Goal: Information Seeking & Learning: Understand process/instructions

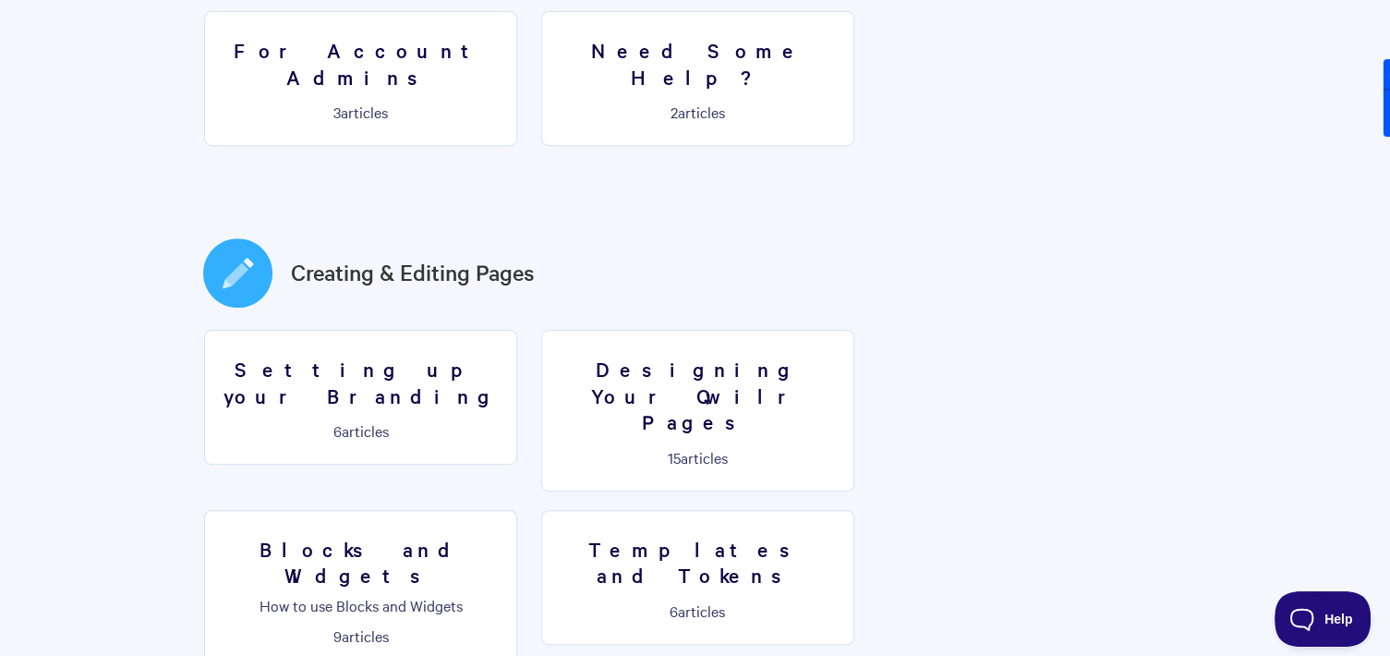
scroll to position [831, 0]
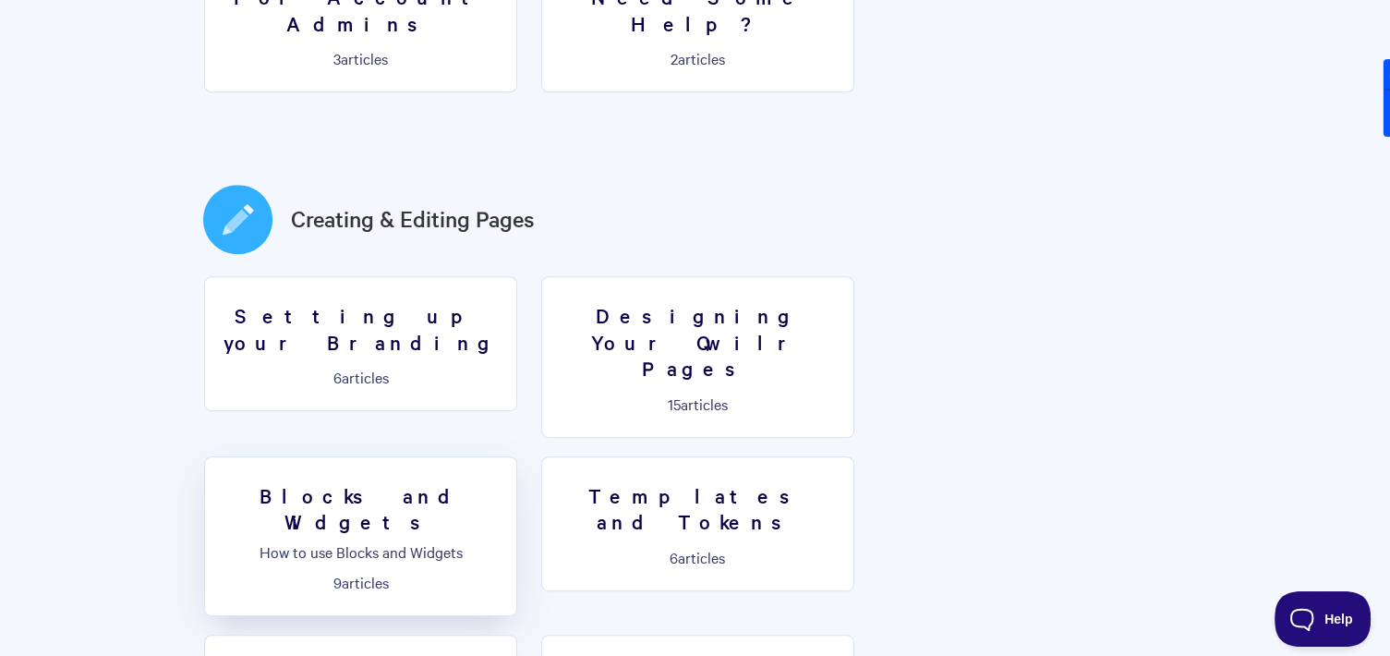
click at [505, 543] on p "How to use Blocks and Widgets" at bounding box center [360, 551] width 289 height 17
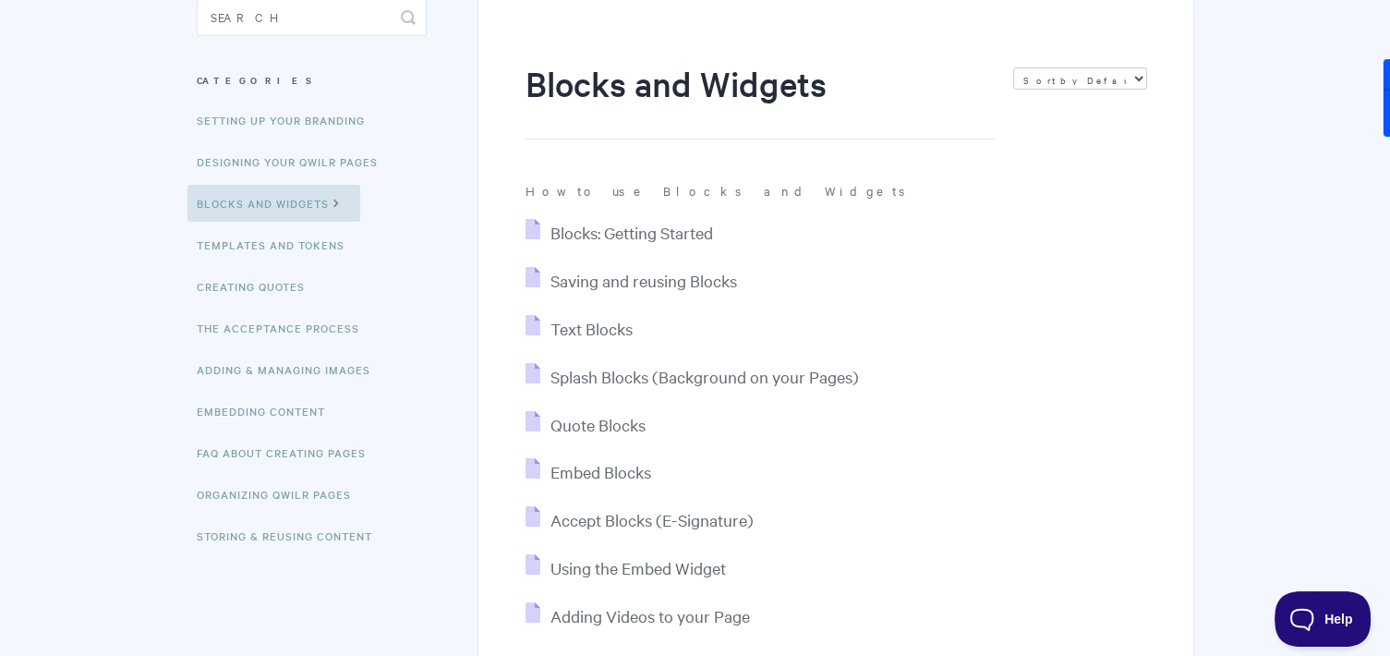
scroll to position [92, 0]
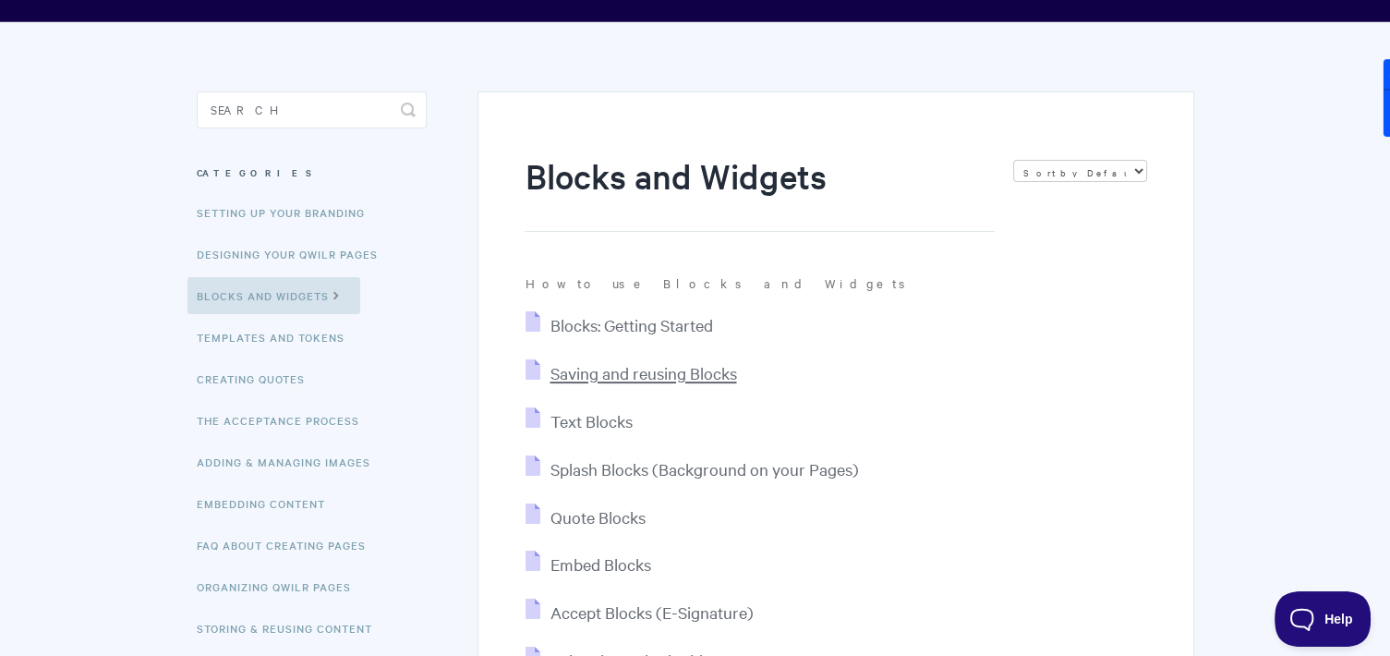
click at [642, 378] on span "Saving and reusing Blocks" at bounding box center [642, 372] width 187 height 21
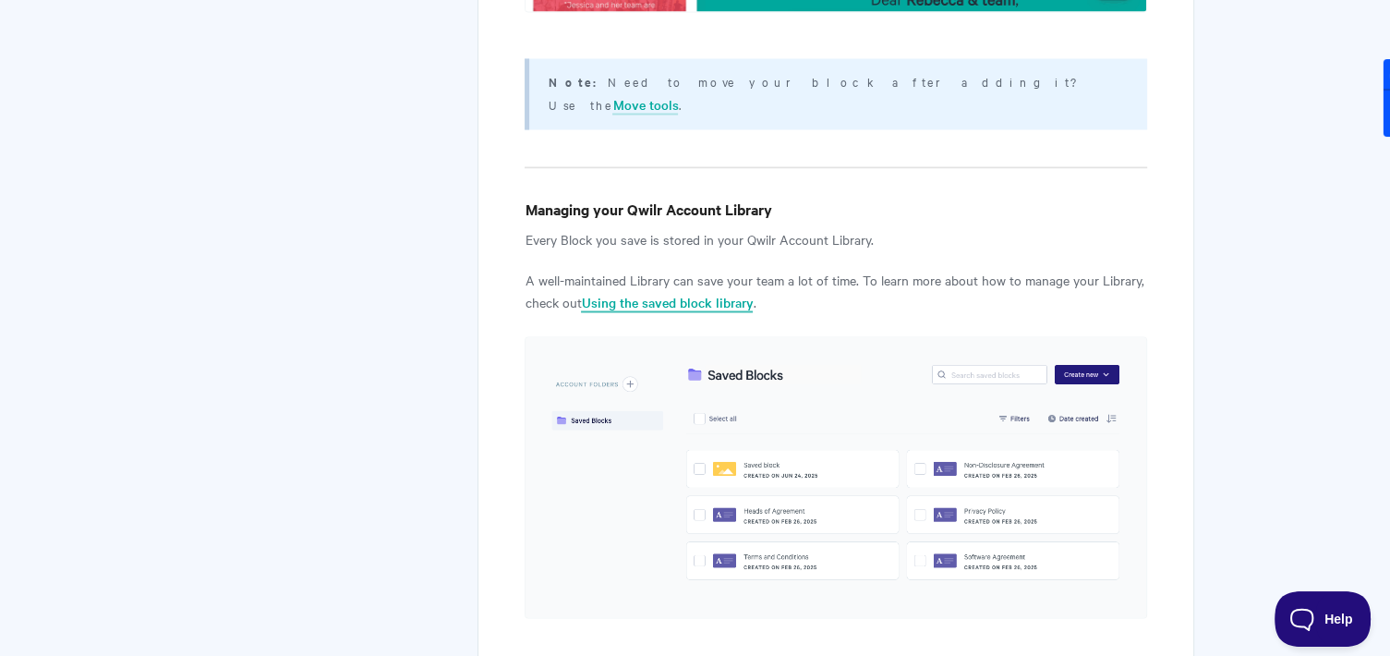
scroll to position [3443, 0]
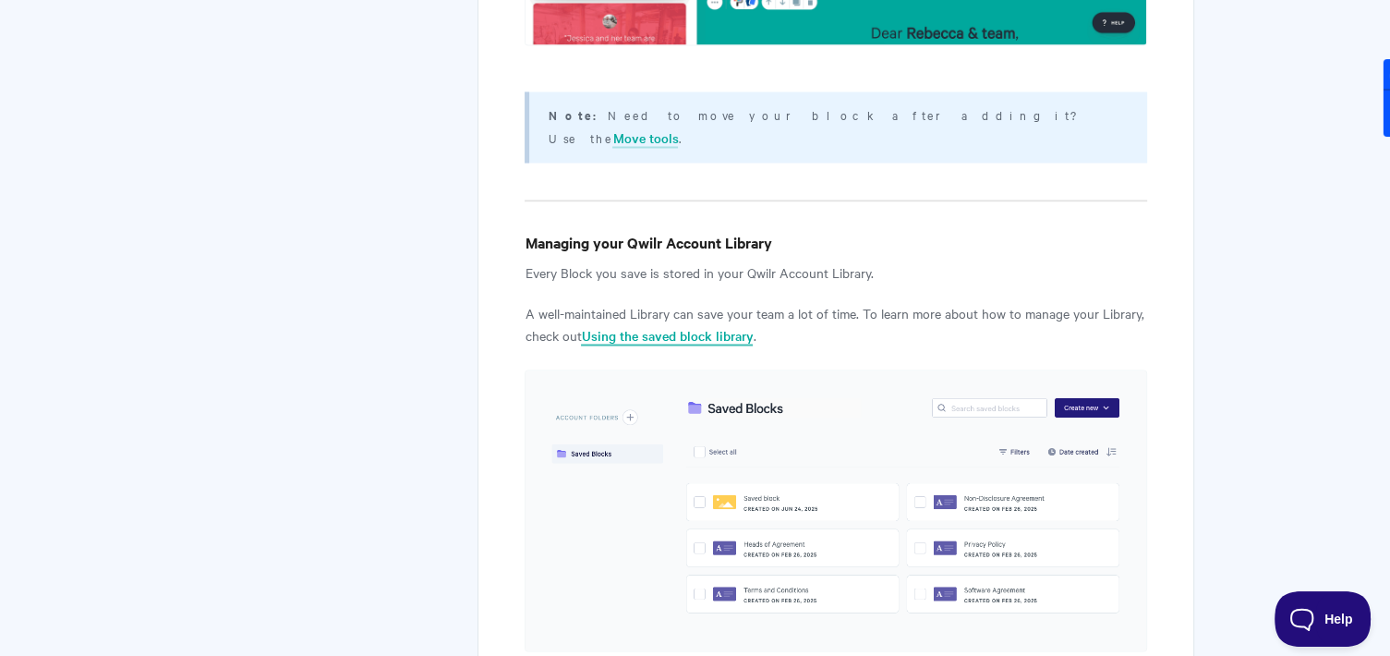
click at [711, 325] on link "Using the saved block library" at bounding box center [667, 335] width 172 height 20
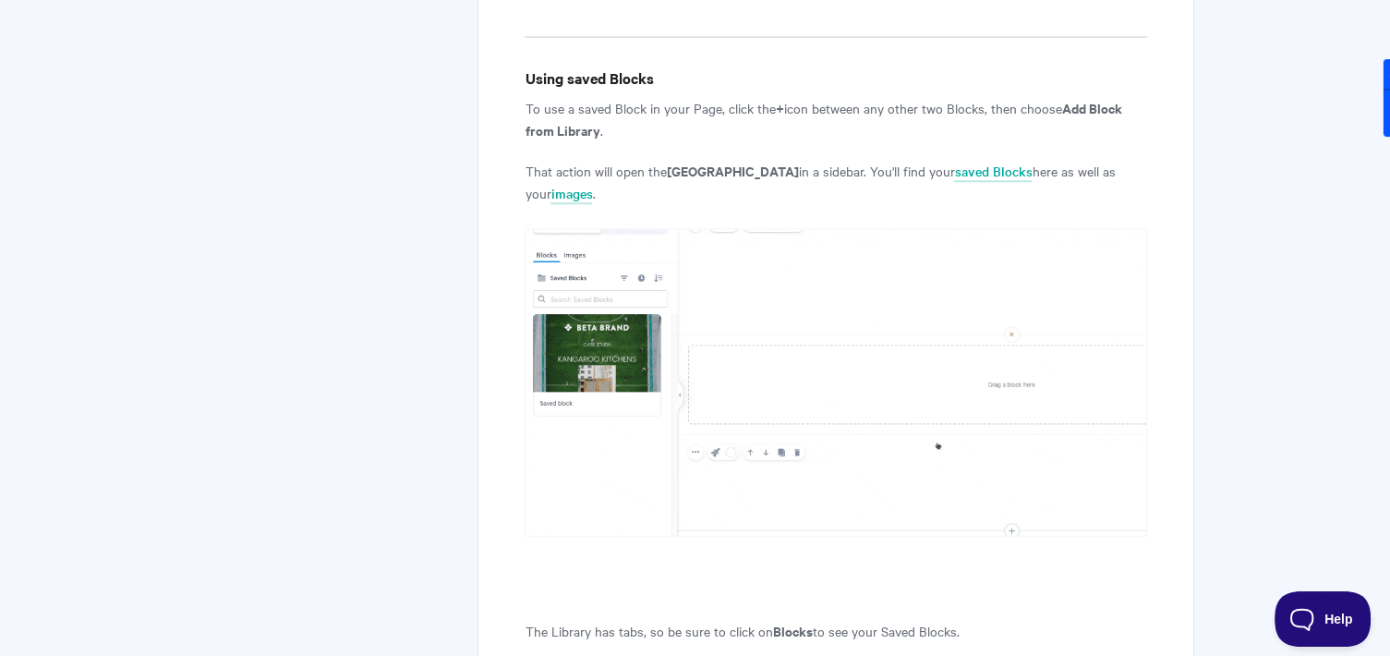
scroll to position [1689, 0]
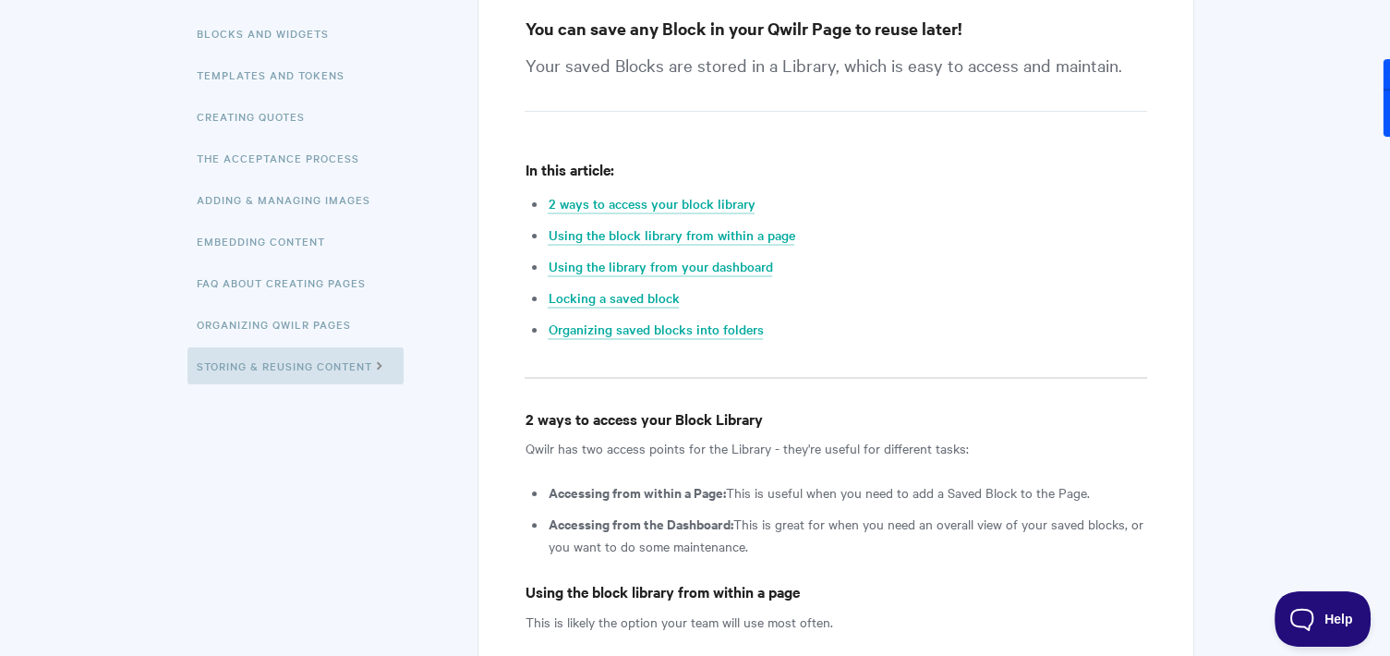
scroll to position [462, 0]
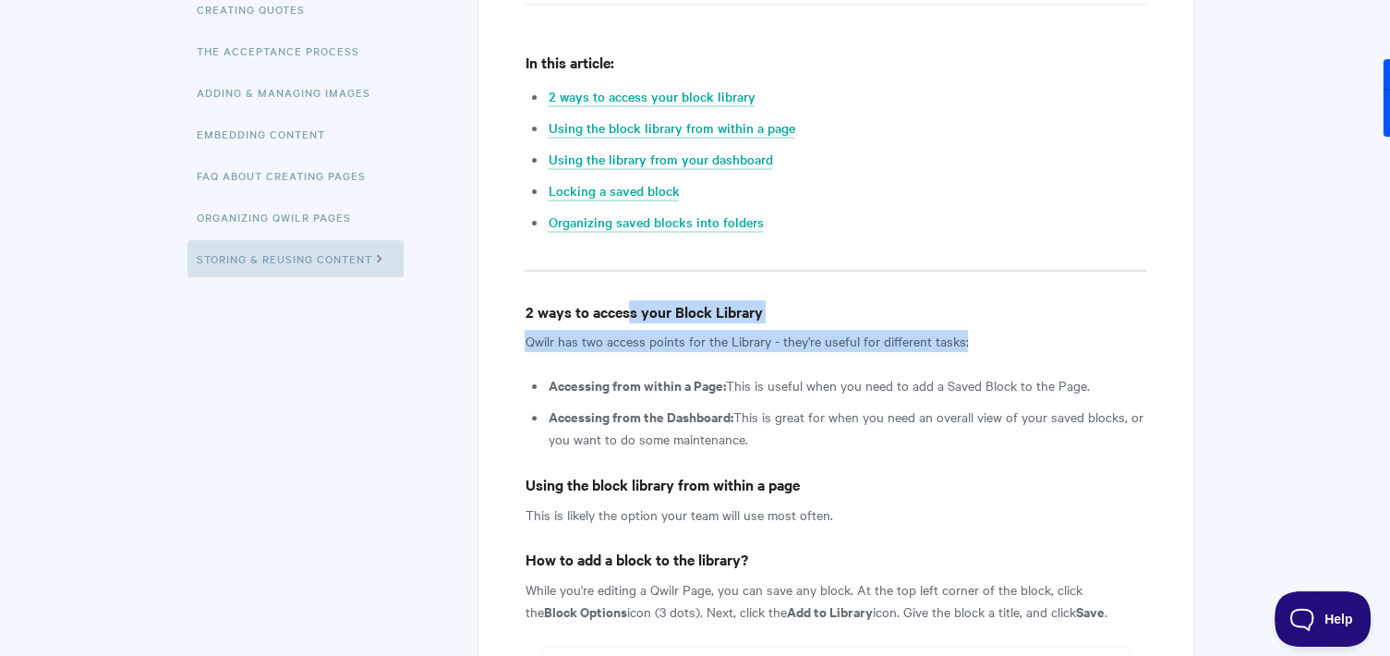
drag, startPoint x: 627, startPoint y: 313, endPoint x: 1045, endPoint y: 337, distance: 418.9
click at [1045, 337] on p "Qwilr has two access points for the Library - they're useful for different task…" at bounding box center [834, 341] width 621 height 22
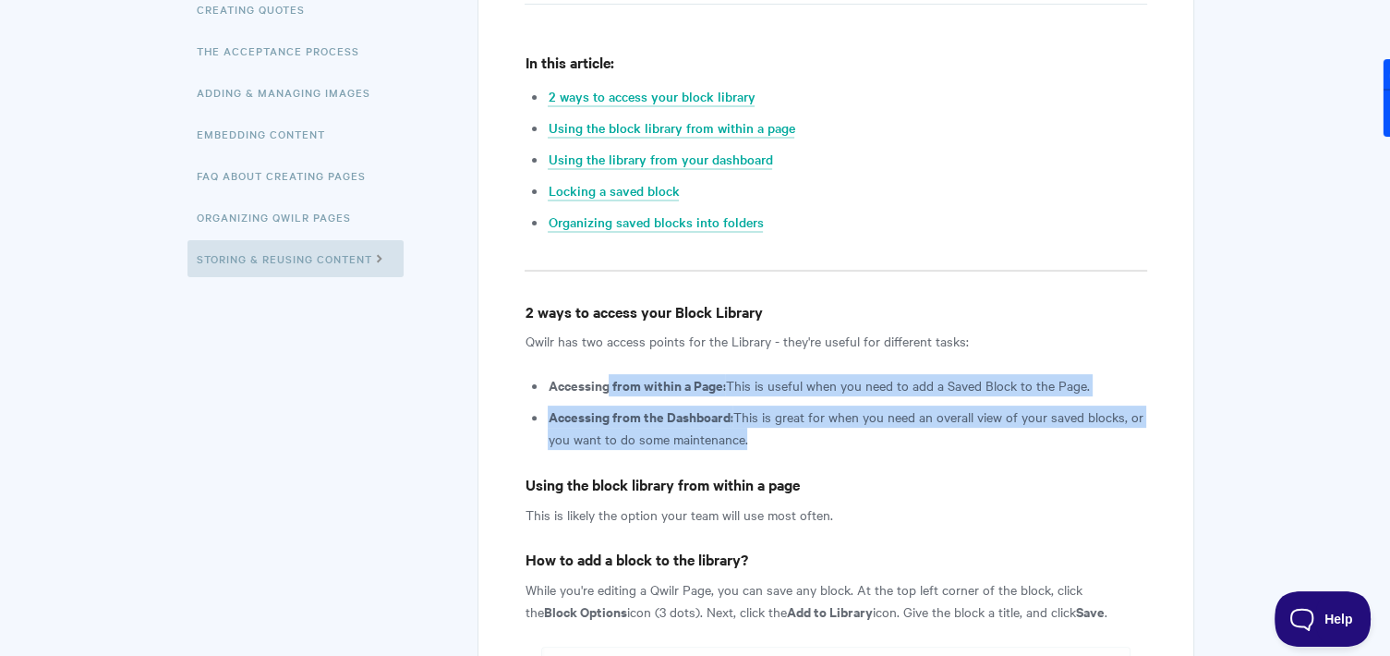
drag, startPoint x: 609, startPoint y: 387, endPoint x: 812, endPoint y: 440, distance: 210.1
click at [812, 440] on ul "Accessing from within a Page: This is useful when you need to add a Saved Block…" at bounding box center [847, 412] width 598 height 76
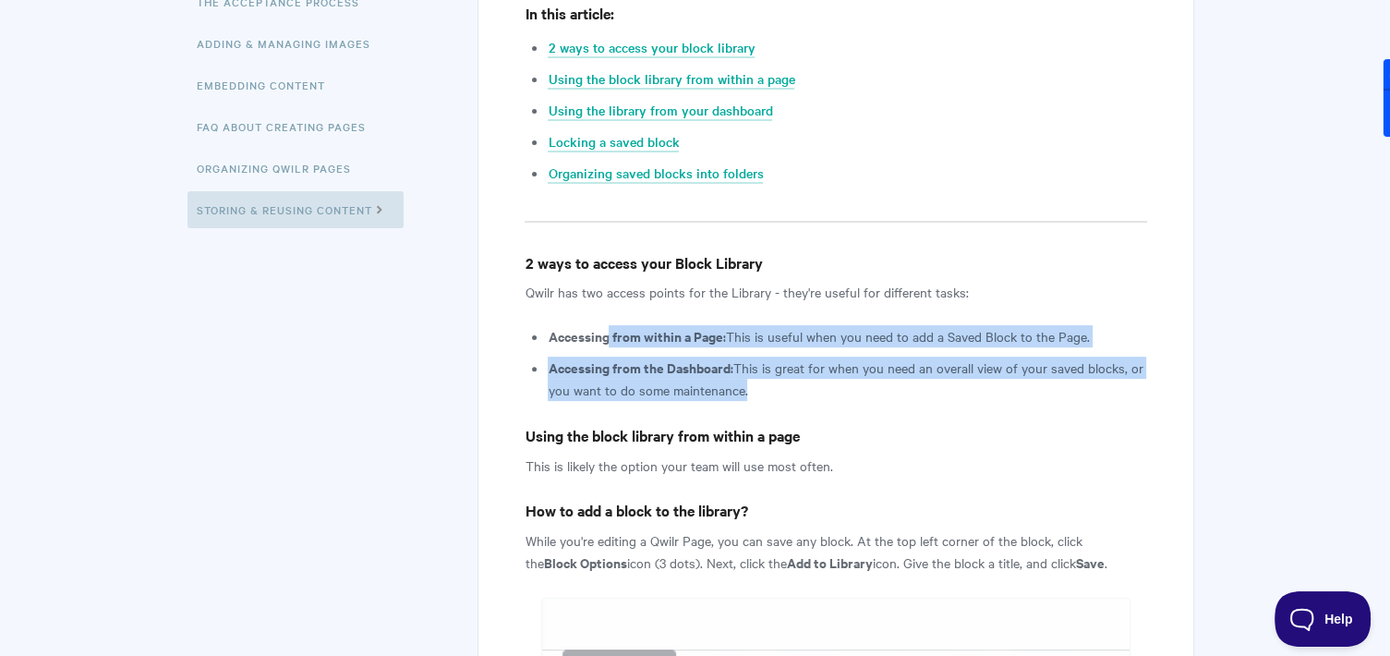
scroll to position [554, 0]
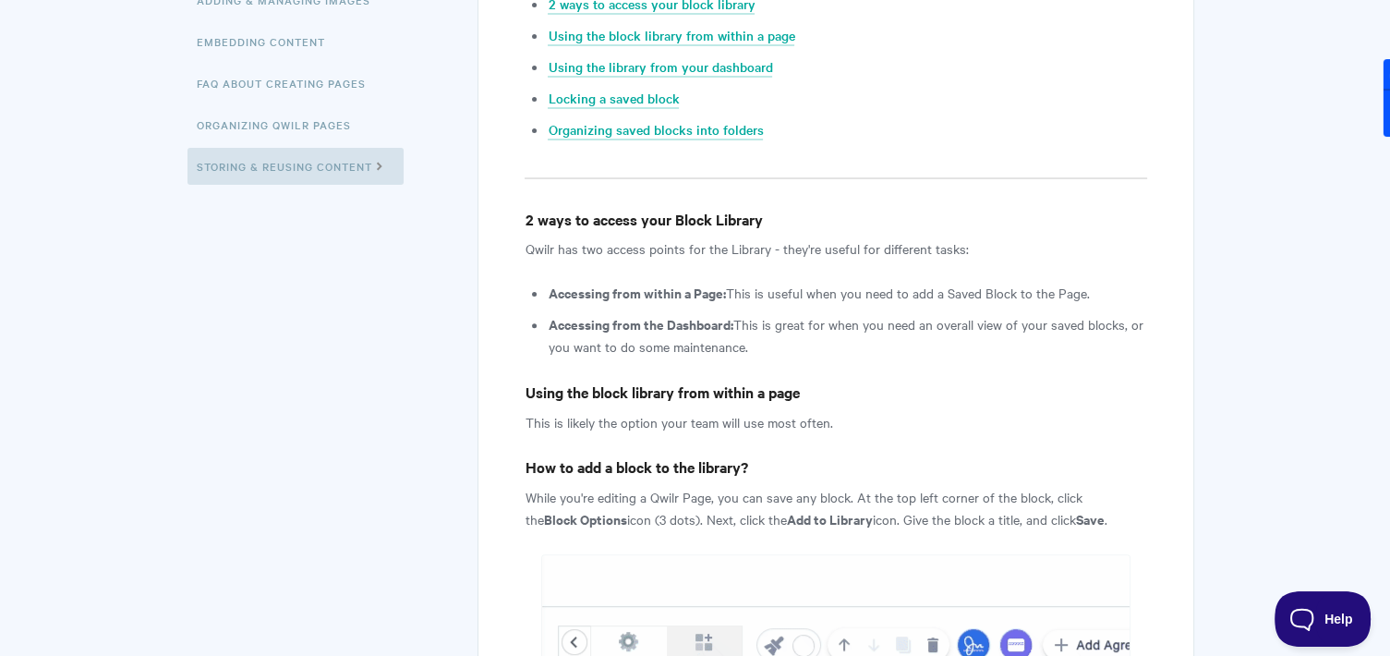
click at [686, 415] on p "This is likely the option your team will use most often." at bounding box center [834, 422] width 621 height 22
drag, startPoint x: 622, startPoint y: 422, endPoint x: 922, endPoint y: 427, distance: 300.1
click at [922, 427] on p "This is likely the option your team will use most often." at bounding box center [834, 422] width 621 height 22
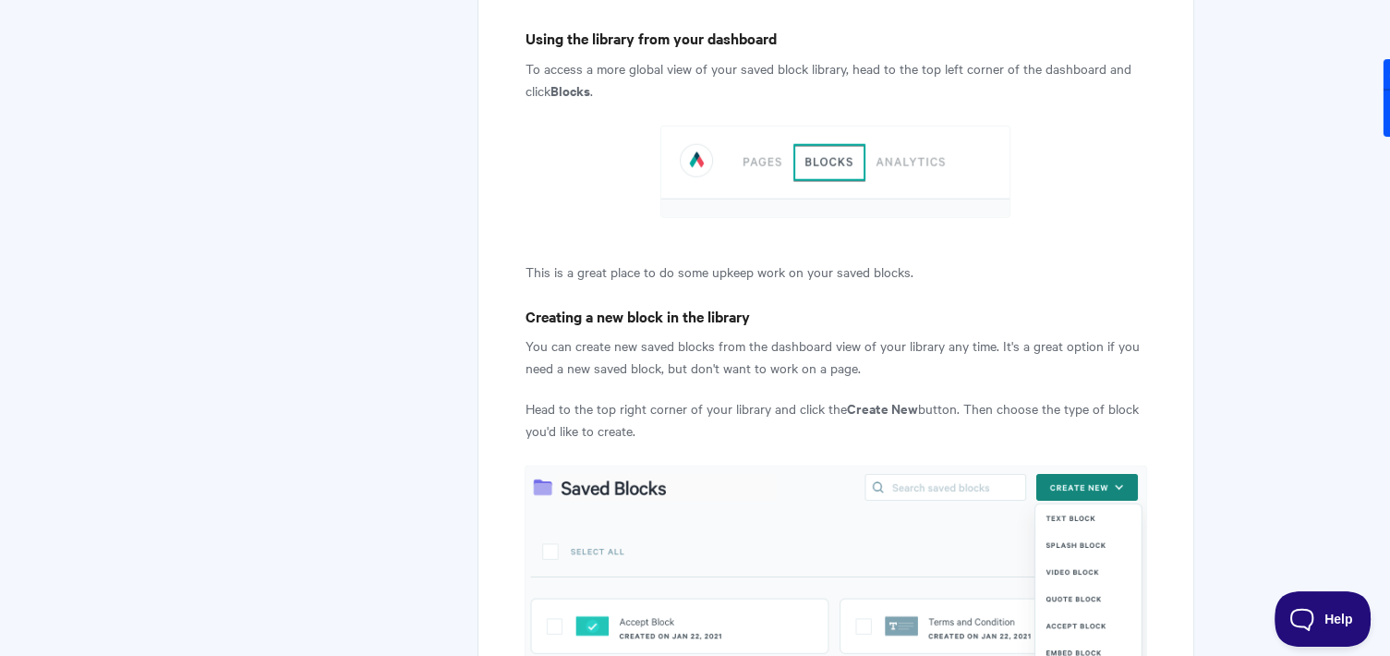
scroll to position [4524, 0]
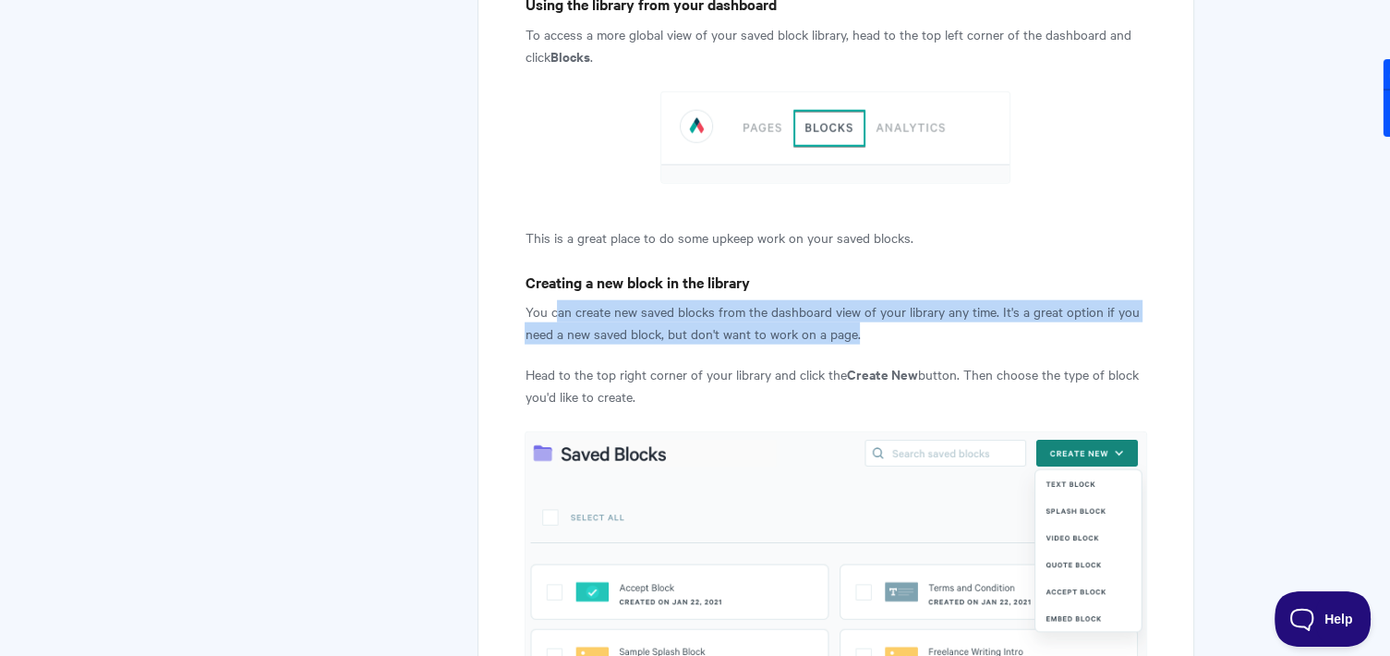
drag, startPoint x: 554, startPoint y: 317, endPoint x: 885, endPoint y: 326, distance: 330.7
click at [885, 326] on p "You can create new saved blocks from the dashboard view of your library any tim…" at bounding box center [834, 322] width 621 height 44
drag, startPoint x: 885, startPoint y: 326, endPoint x: 841, endPoint y: 325, distance: 43.4
click at [885, 326] on p "You can create new saved blocks from the dashboard view of your library any tim…" at bounding box center [834, 322] width 621 height 44
click at [563, 319] on p "You can create new saved blocks from the dashboard view of your library any tim…" at bounding box center [834, 322] width 621 height 44
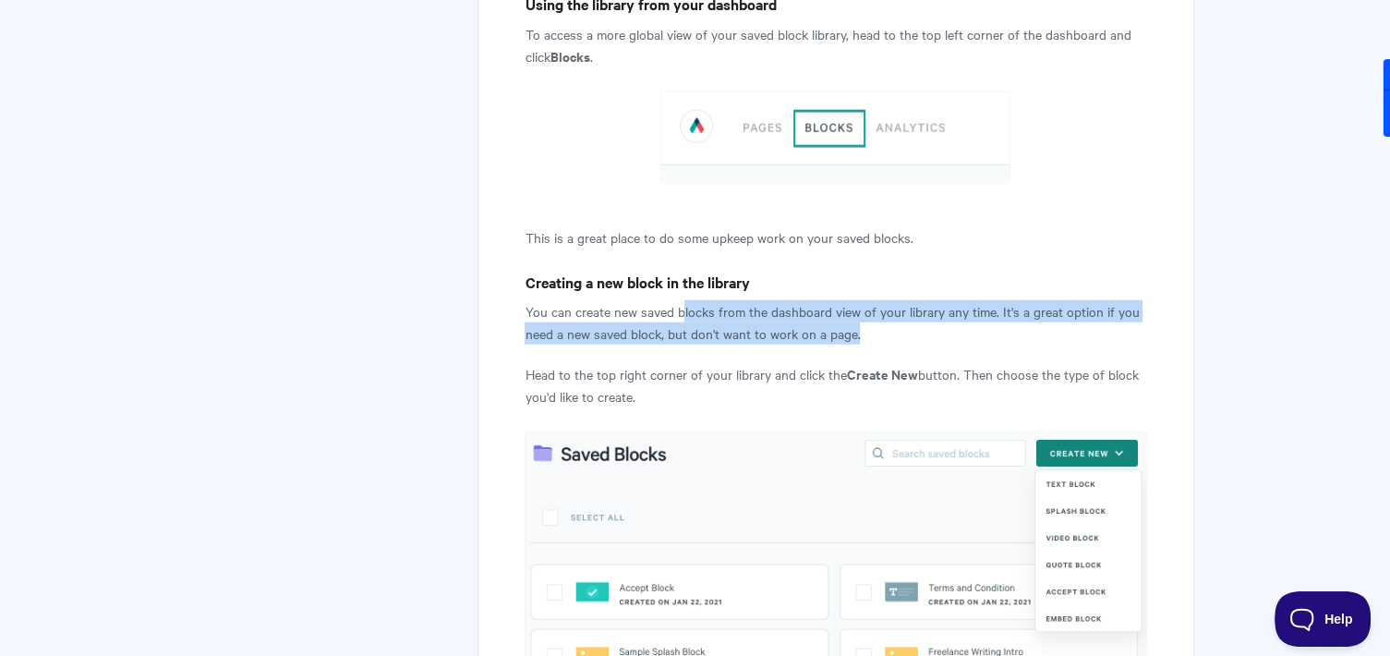
drag, startPoint x: 683, startPoint y: 307, endPoint x: 957, endPoint y: 328, distance: 274.0
click at [957, 328] on p "You can create new saved blocks from the dashboard view of your library any tim…" at bounding box center [834, 322] width 621 height 44
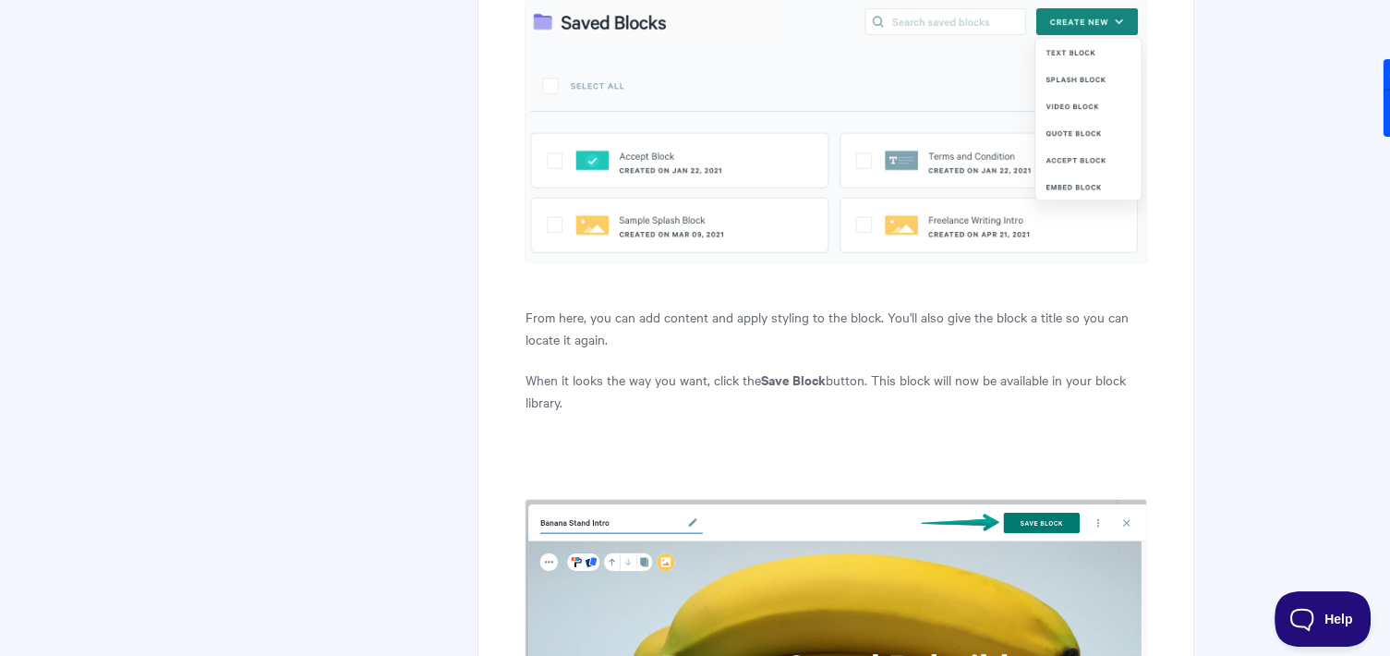
scroll to position [4986, 0]
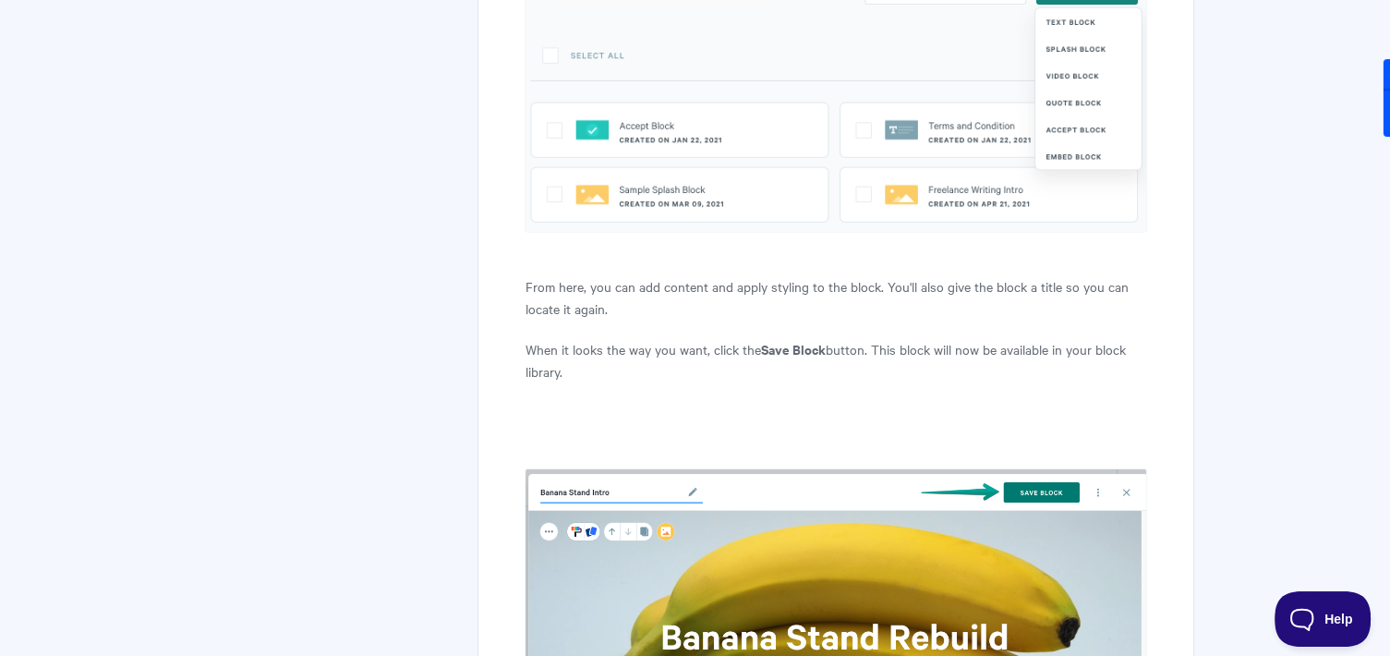
drag, startPoint x: 782, startPoint y: 281, endPoint x: 853, endPoint y: 295, distance: 72.6
click at [853, 295] on p "From here, you can add content and apply styling to the block. You'll also give…" at bounding box center [834, 297] width 621 height 44
drag, startPoint x: 853, startPoint y: 295, endPoint x: 863, endPoint y: 298, distance: 10.5
click at [854, 295] on p "From here, you can add content and apply styling to the block. You'll also give…" at bounding box center [834, 297] width 621 height 44
click at [1030, 294] on p "From here, you can add content and apply styling to the block. You'll also give…" at bounding box center [834, 297] width 621 height 44
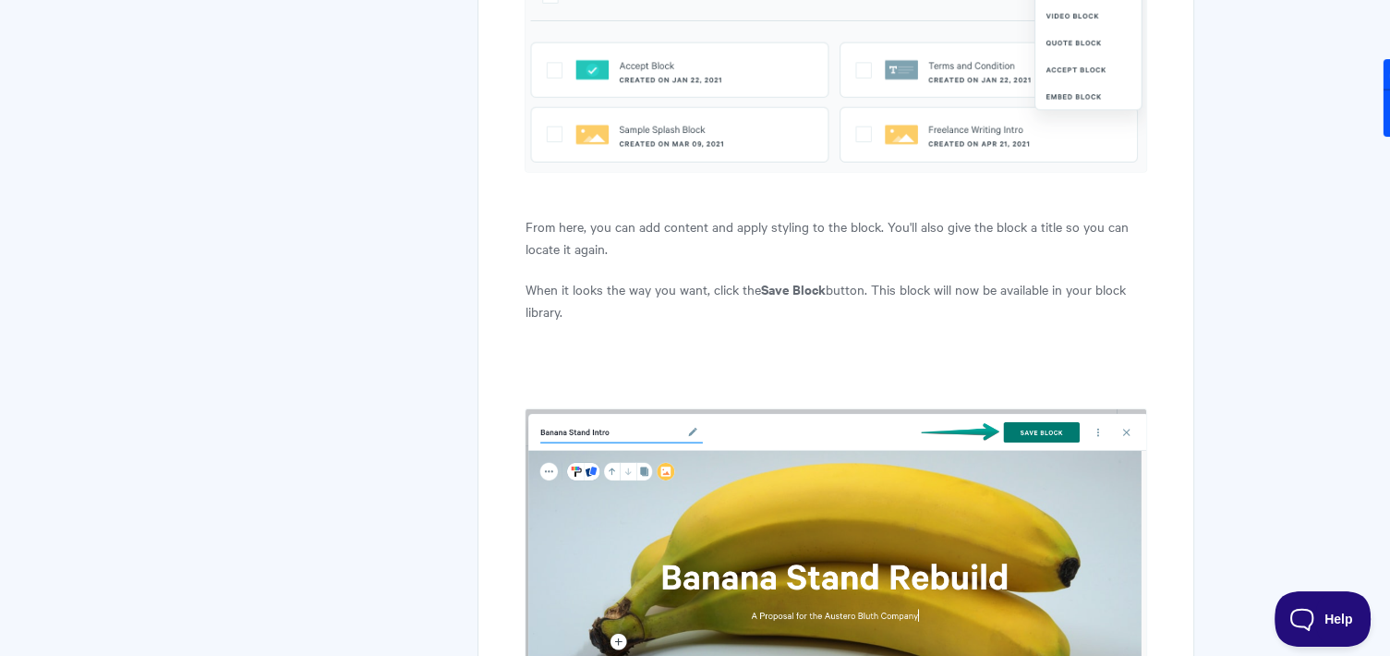
scroll to position [5078, 0]
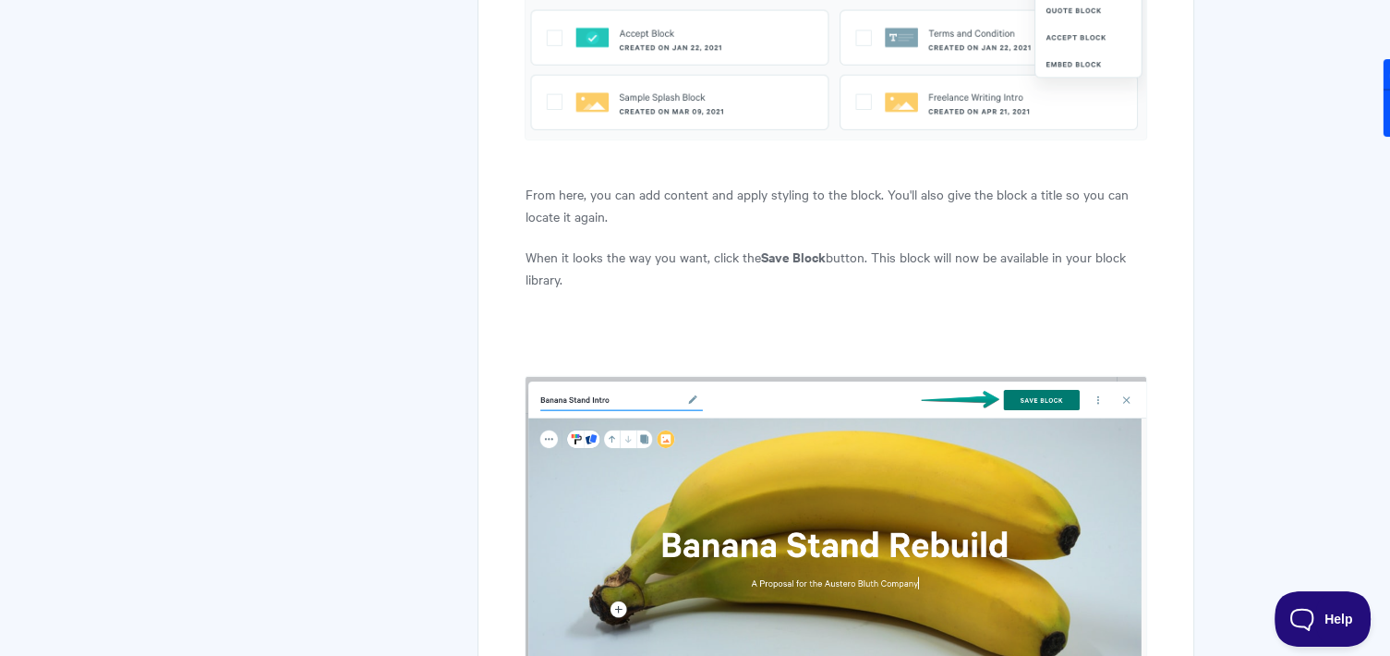
drag, startPoint x: 547, startPoint y: 259, endPoint x: 704, endPoint y: 270, distance: 158.2
click at [704, 270] on p "When it looks the way you want, click the Save Block button. This block will no…" at bounding box center [834, 268] width 621 height 44
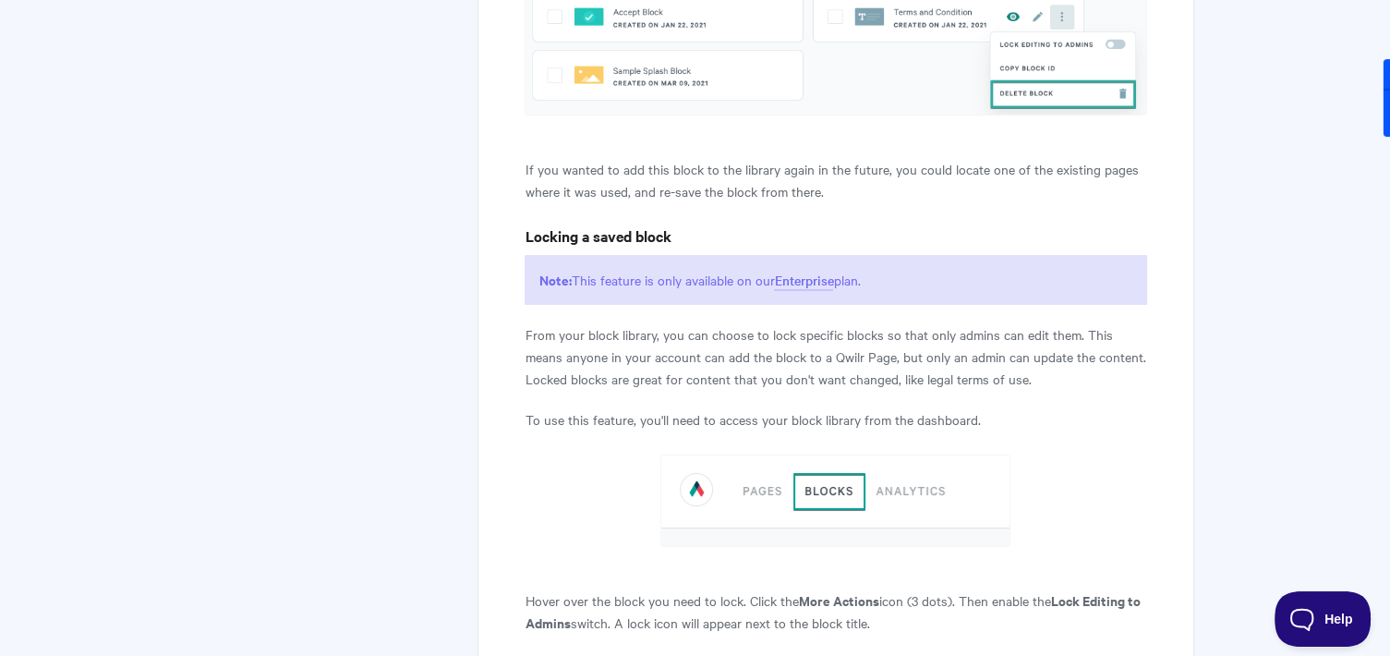
scroll to position [6740, 0]
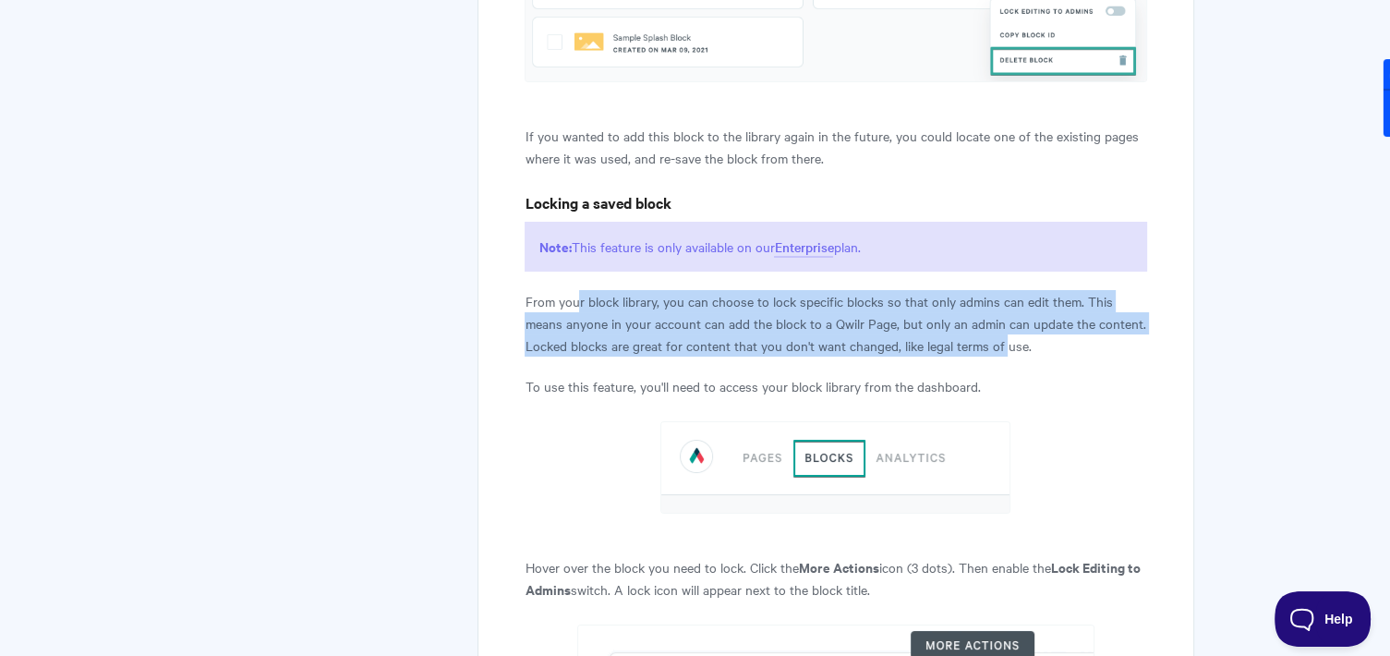
drag, startPoint x: 579, startPoint y: 299, endPoint x: 1007, endPoint y: 343, distance: 430.6
click at [1007, 343] on p "From your block library, you can choose to lock specific blocks so that only ad…" at bounding box center [834, 323] width 621 height 66
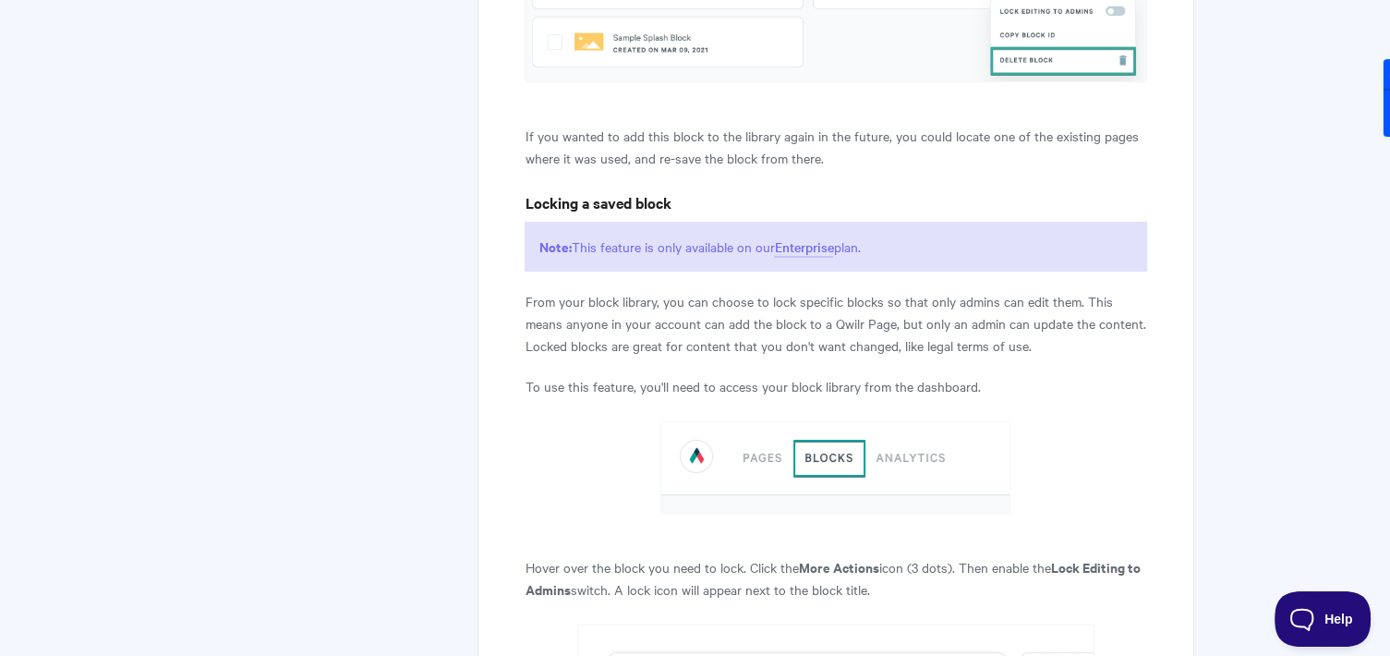
drag, startPoint x: 1007, startPoint y: 343, endPoint x: 1008, endPoint y: 362, distance: 19.4
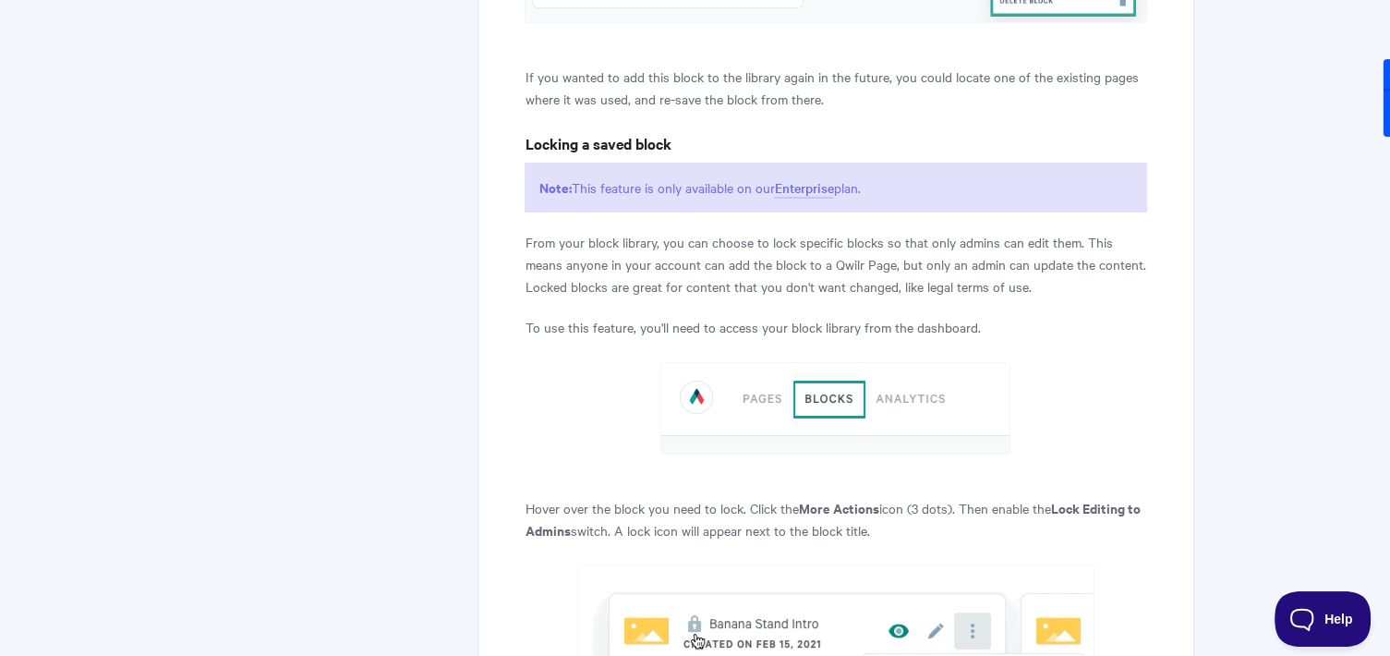
scroll to position [6832, 0]
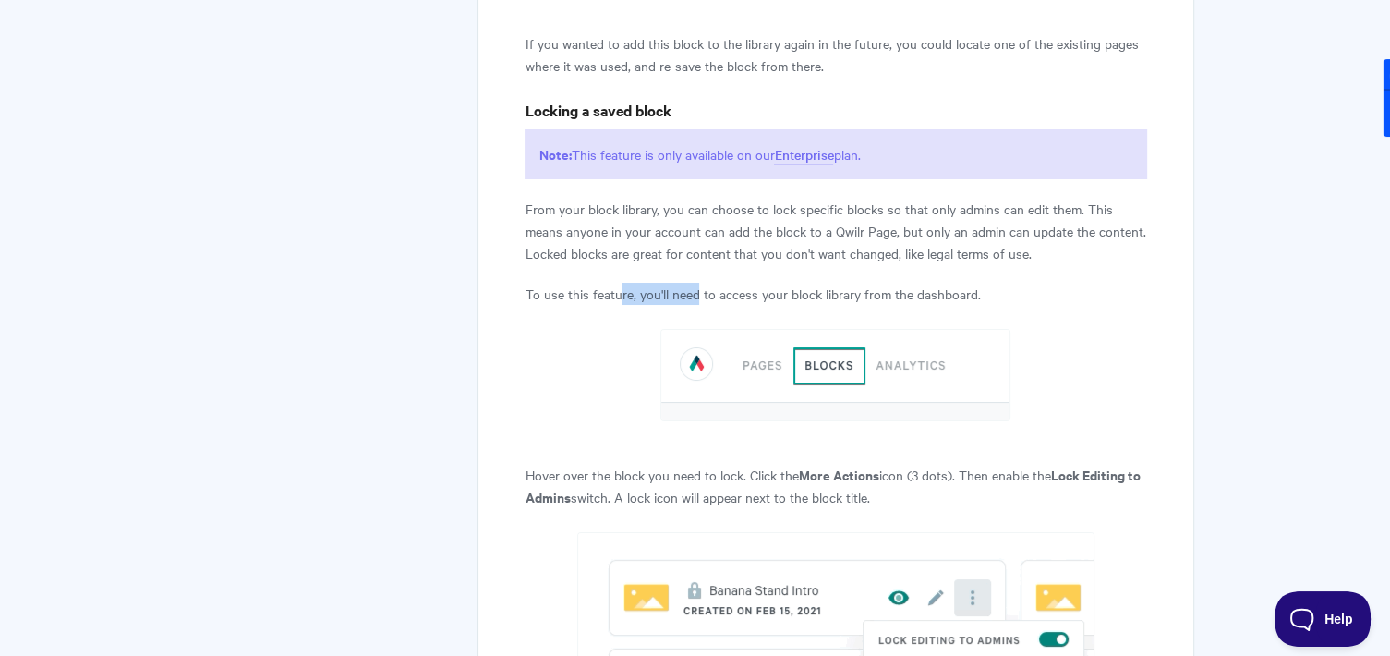
drag, startPoint x: 634, startPoint y: 294, endPoint x: 698, endPoint y: 297, distance: 63.8
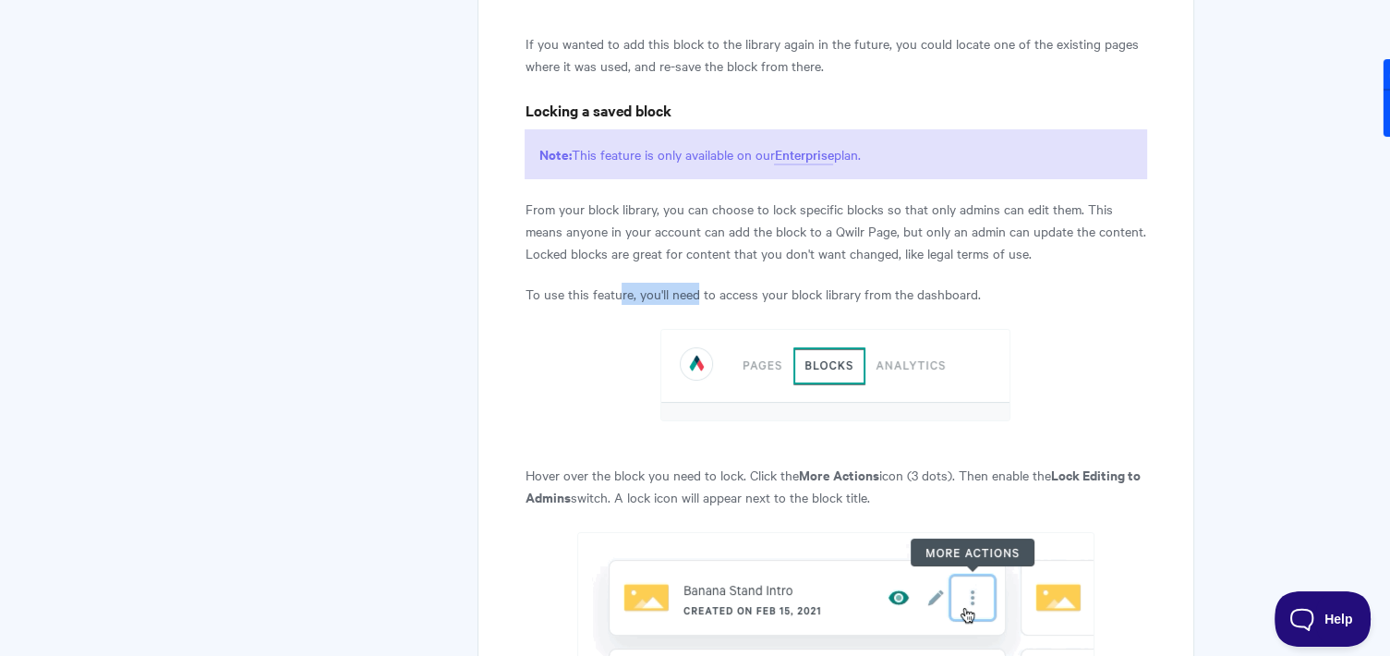
click at [698, 297] on p "To use this feature, you'll need to access your block library from the dashboar…" at bounding box center [834, 294] width 621 height 22
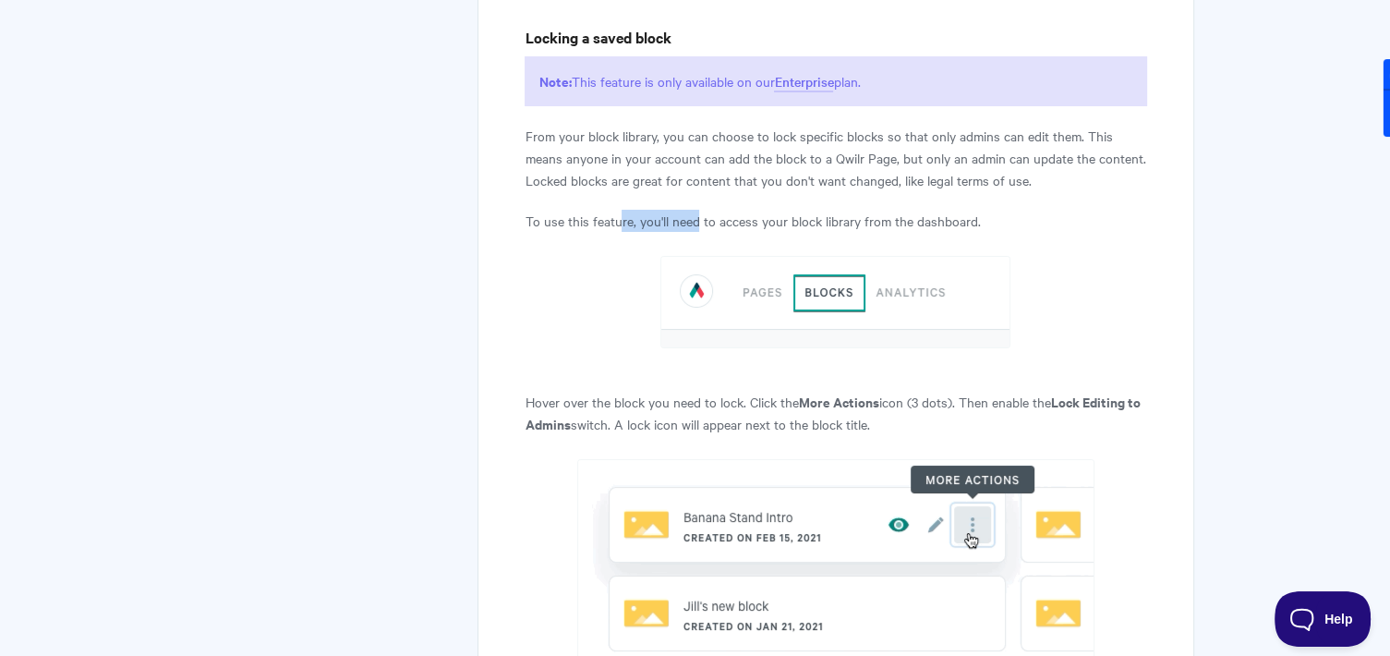
scroll to position [7017, 0]
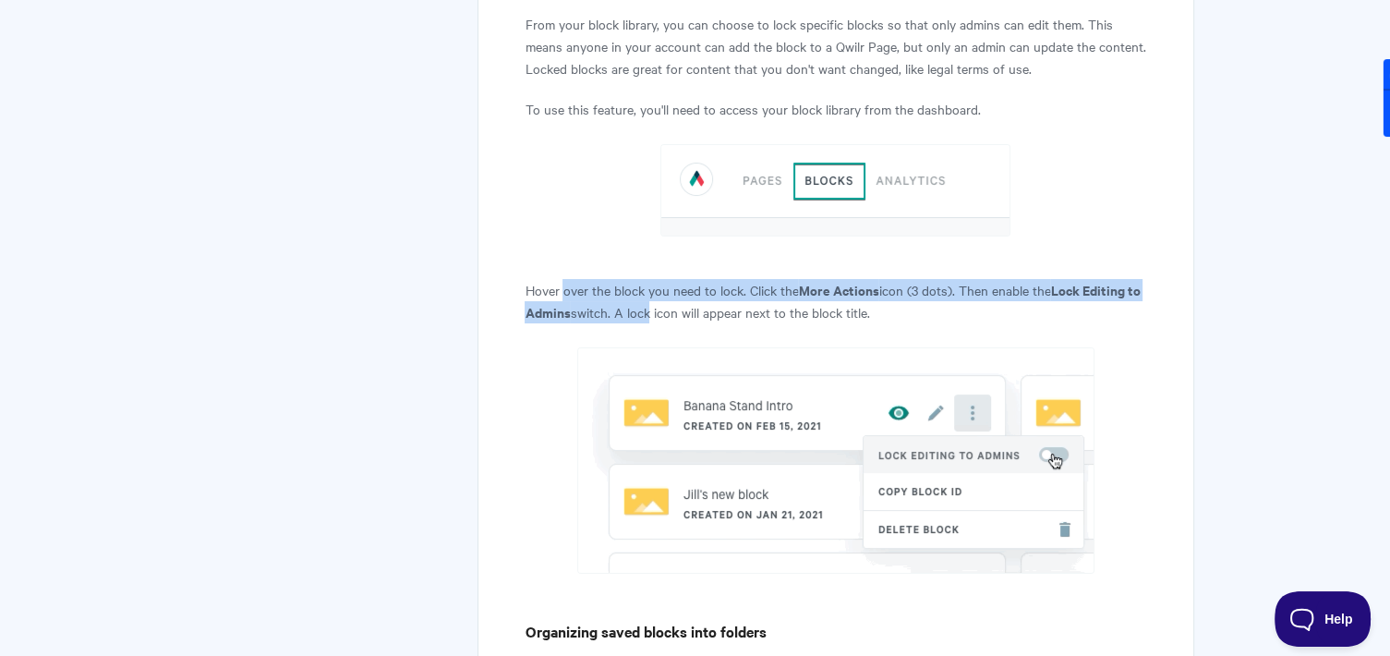
drag, startPoint x: 565, startPoint y: 287, endPoint x: 761, endPoint y: 311, distance: 197.2
click at [761, 311] on p "Hover over the block you need to lock. Click the More Actions icon (3 dots). Th…" at bounding box center [834, 301] width 621 height 44
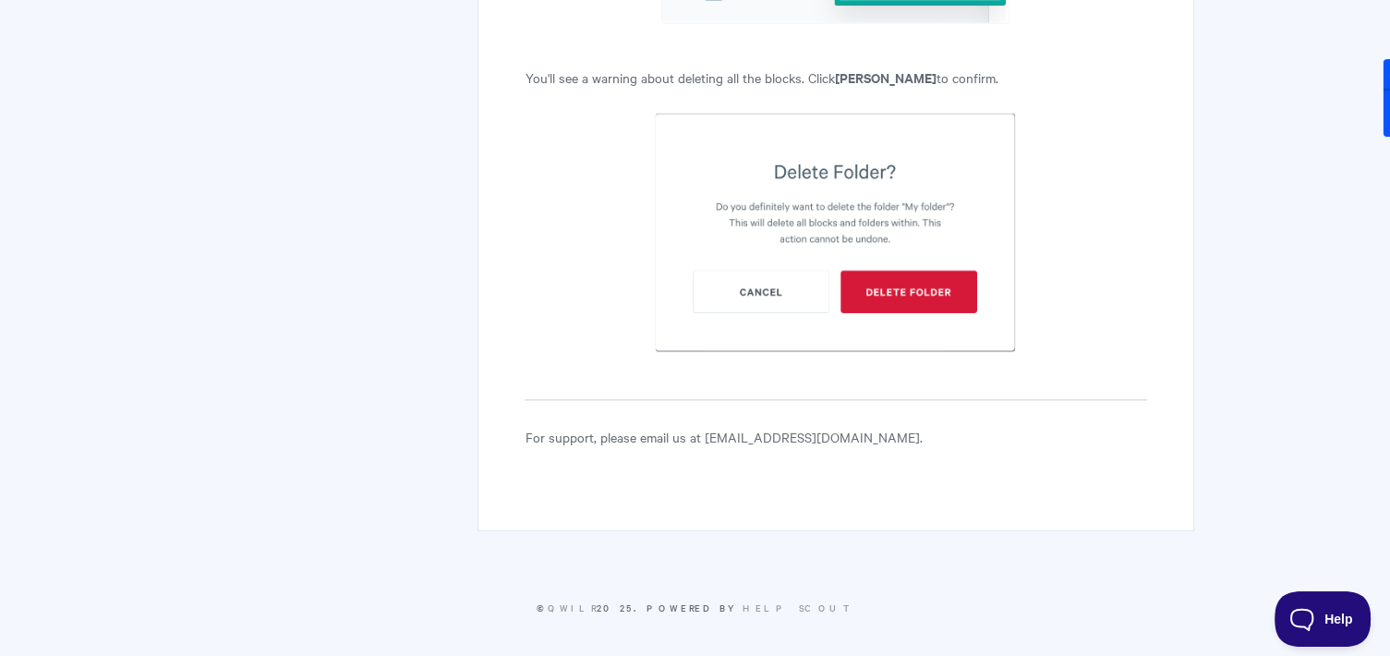
scroll to position [11824, 0]
